Goal: Find specific page/section: Find specific page/section

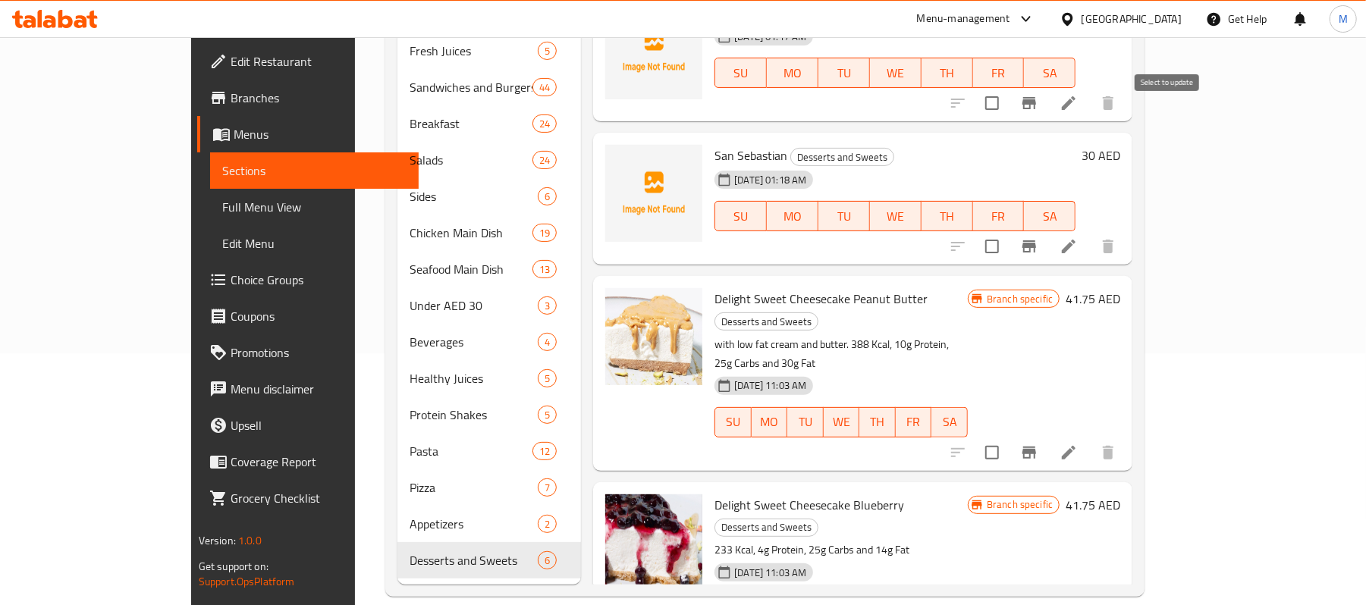
scroll to position [343, 0]
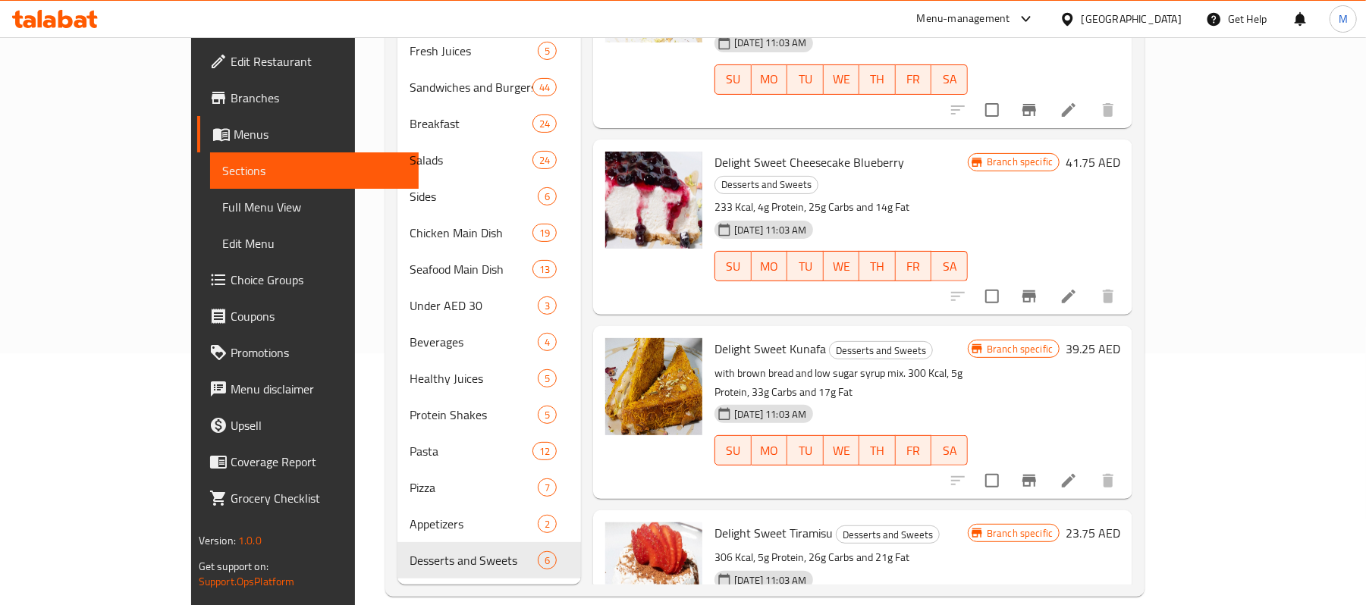
click at [1138, 14] on div "[GEOGRAPHIC_DATA]" at bounding box center [1132, 19] width 100 height 17
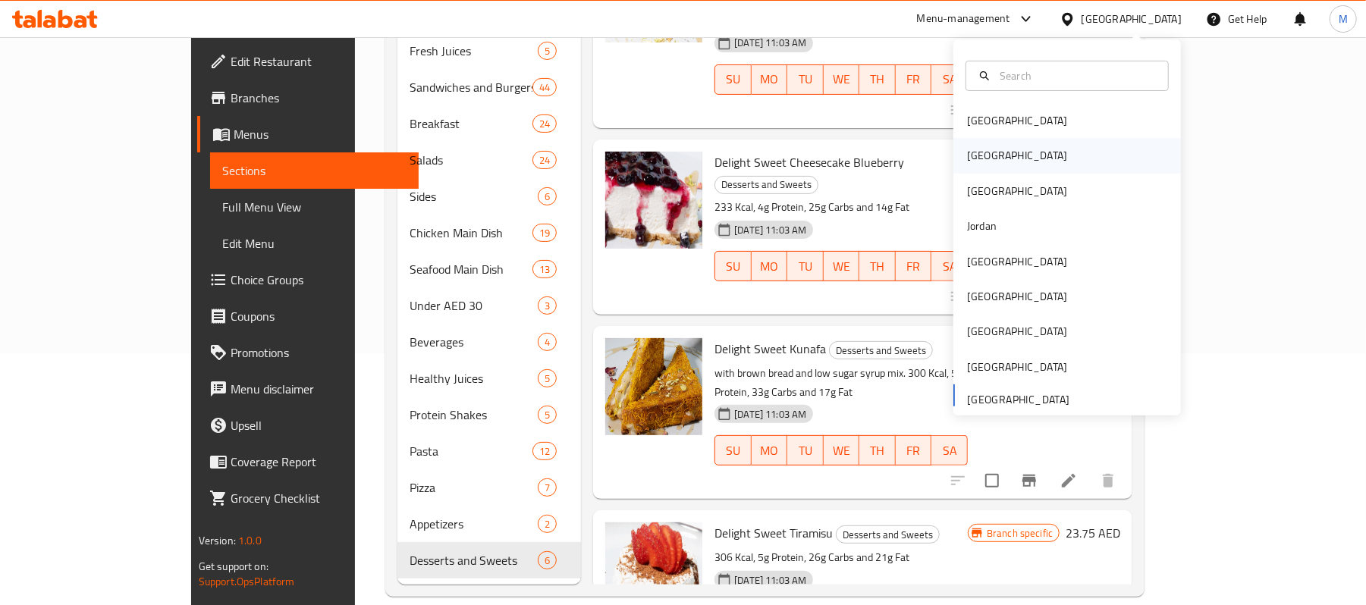
click at [991, 149] on div "[GEOGRAPHIC_DATA]" at bounding box center [1068, 155] width 228 height 35
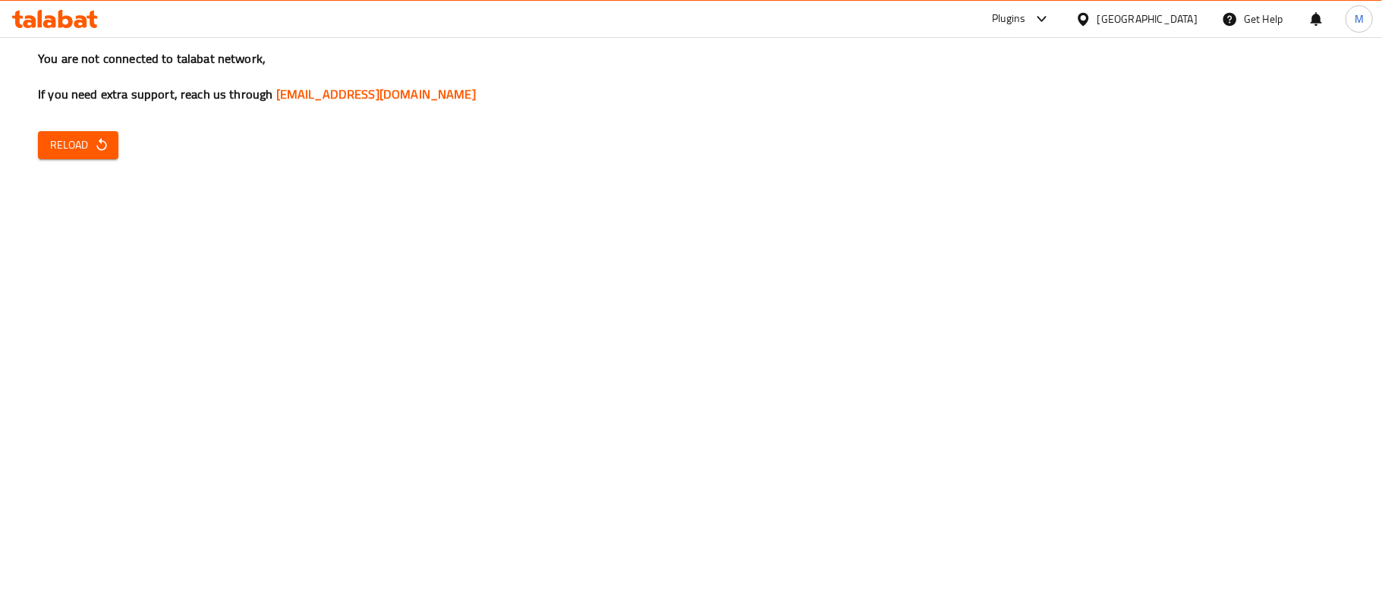
click at [43, 129] on div "You are not connected to talabat network, If you need extra support, reach us t…" at bounding box center [691, 302] width 1382 height 605
click at [56, 131] on button "Reload" at bounding box center [78, 145] width 80 height 28
click at [58, 146] on span "Reload" at bounding box center [78, 145] width 56 height 19
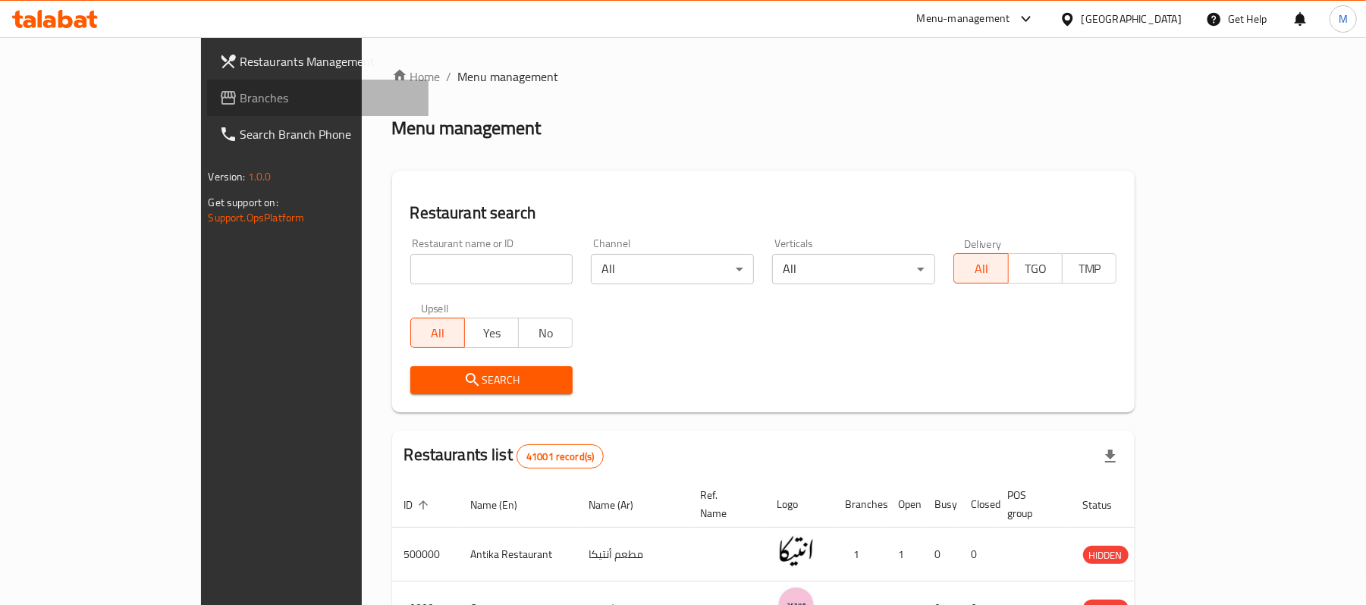
click at [241, 94] on span "Branches" at bounding box center [329, 98] width 177 height 18
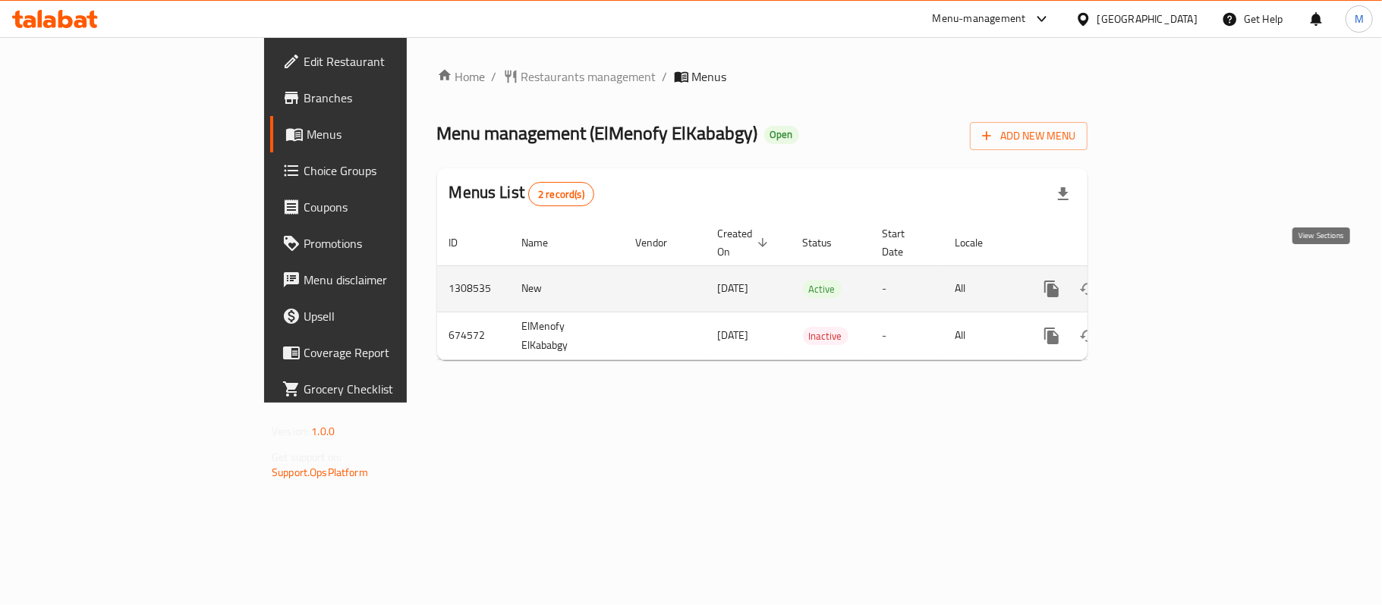
click at [1170, 280] on icon "enhanced table" at bounding box center [1161, 289] width 18 height 18
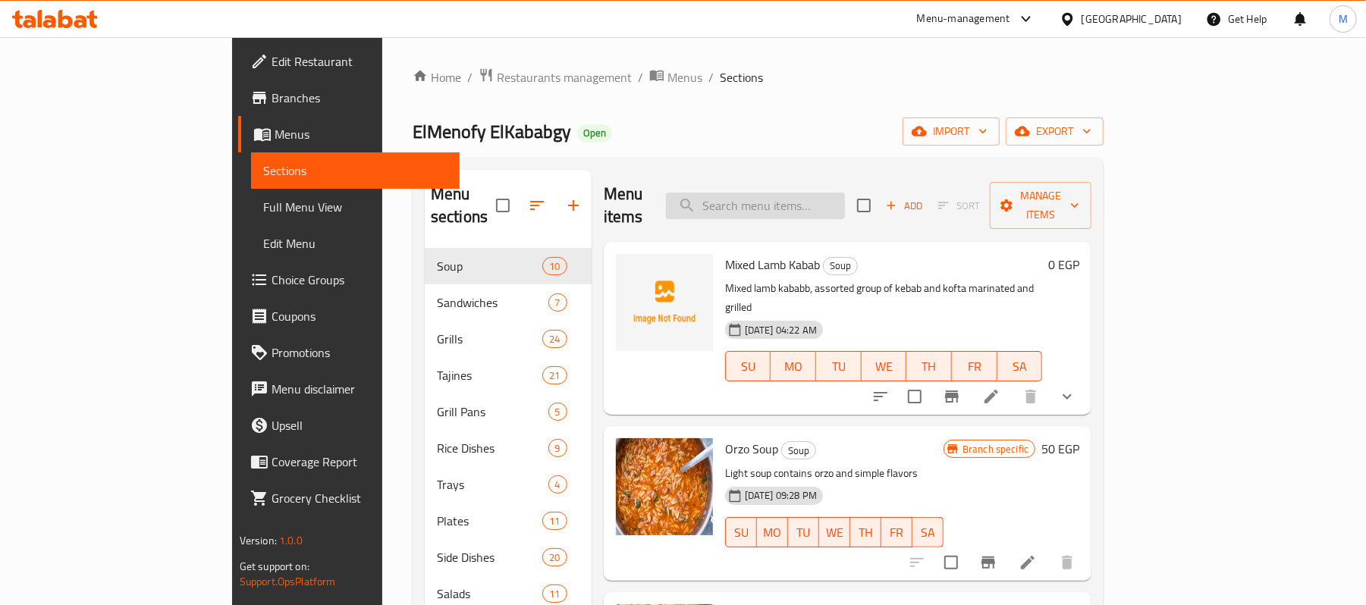
click at [845, 203] on input "search" at bounding box center [755, 206] width 179 height 27
paste input "كباب ضاني مشكل"
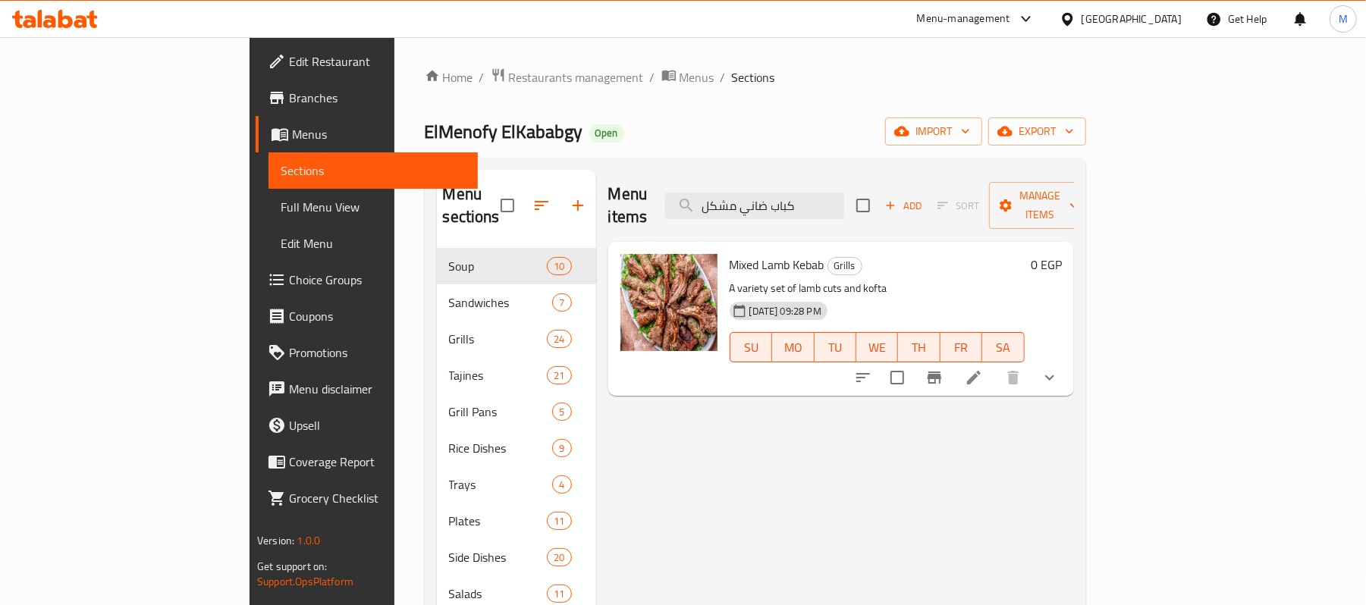
type input "كباب ضاني مشكل"
click at [1059, 369] on icon "show more" at bounding box center [1050, 378] width 18 height 18
